Goal: Task Accomplishment & Management: Use online tool/utility

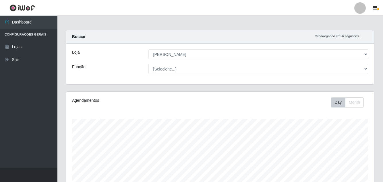
select select "402"
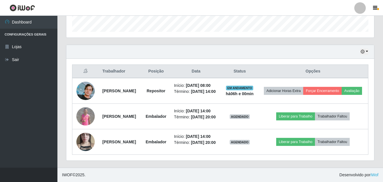
scroll to position [119, 308]
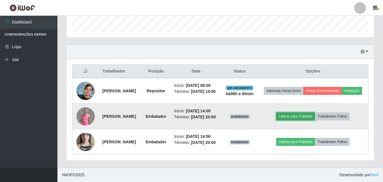
click at [306, 121] on button "Liberar para Trabalho" at bounding box center [295, 117] width 39 height 8
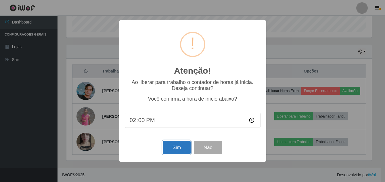
click at [166, 149] on button "Sim" at bounding box center [177, 148] width 28 height 14
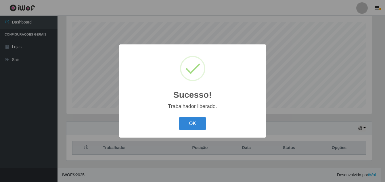
click at [297, 159] on div "Sucesso! × Trabalhador liberado. OK Cancel" at bounding box center [192, 91] width 385 height 182
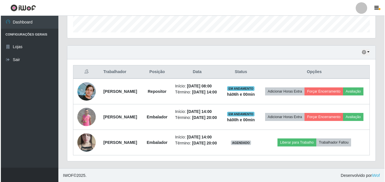
scroll to position [205, 0]
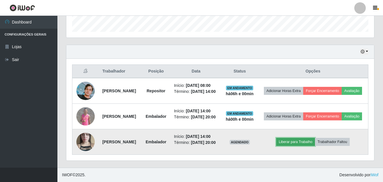
click at [305, 139] on button "Liberar para Trabalho" at bounding box center [295, 142] width 39 height 8
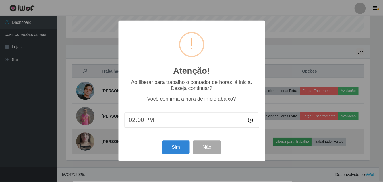
scroll to position [119, 305]
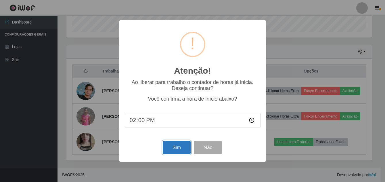
click at [172, 149] on button "Sim" at bounding box center [177, 148] width 28 height 14
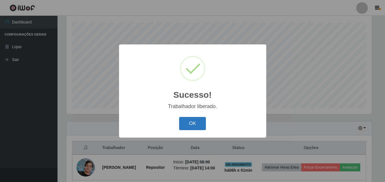
click at [188, 124] on button "OK" at bounding box center [192, 124] width 27 height 14
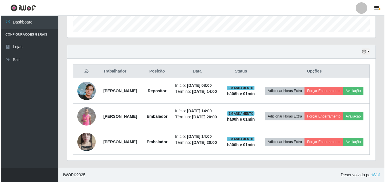
scroll to position [183, 0]
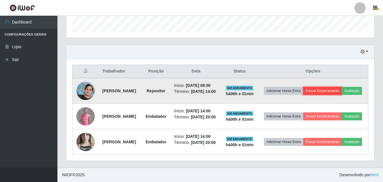
click at [342, 87] on button "Forçar Encerramento" at bounding box center [322, 91] width 39 height 8
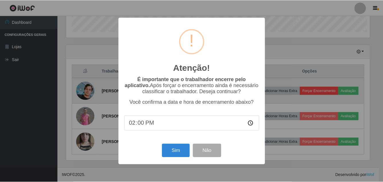
scroll to position [119, 305]
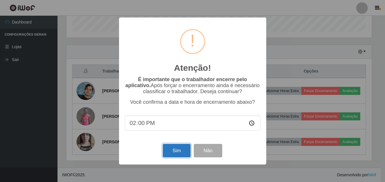
click at [170, 151] on button "Sim" at bounding box center [177, 151] width 28 height 14
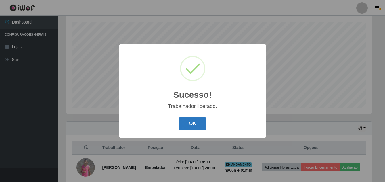
click at [188, 125] on button "OK" at bounding box center [192, 124] width 27 height 14
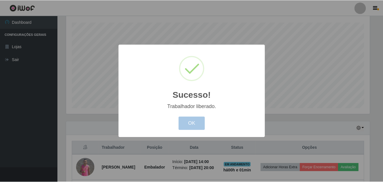
scroll to position [0, 0]
